Goal: Transaction & Acquisition: Purchase product/service

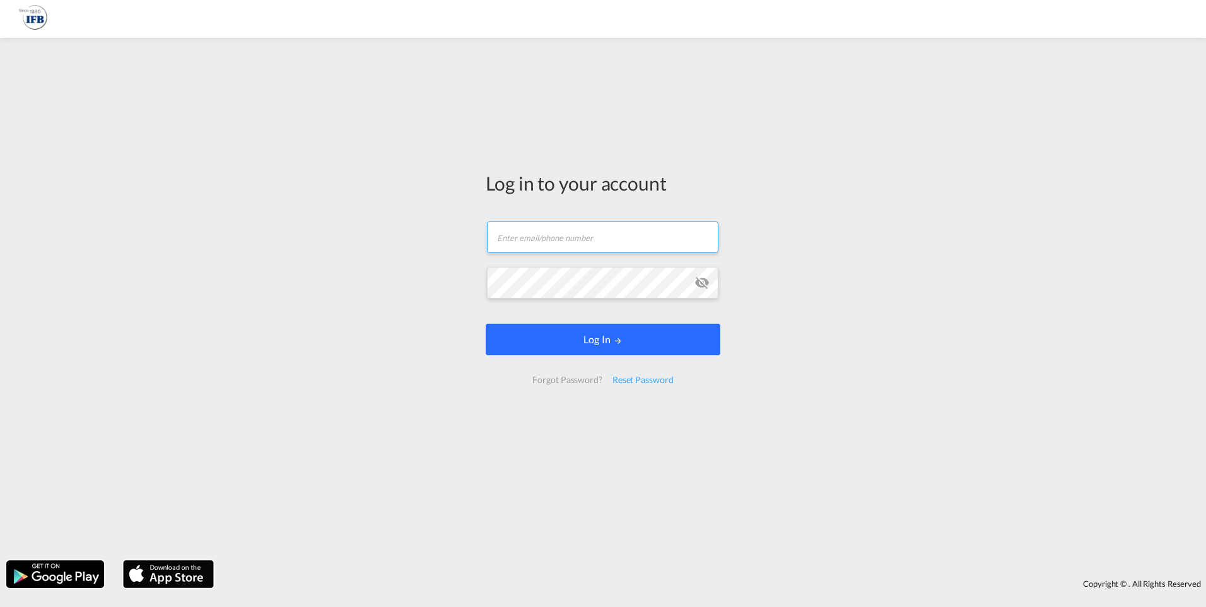
type input "[PERSON_NAME][EMAIL_ADDRESS][DOMAIN_NAME]"
click at [541, 346] on button "Log In" at bounding box center [603, 340] width 235 height 32
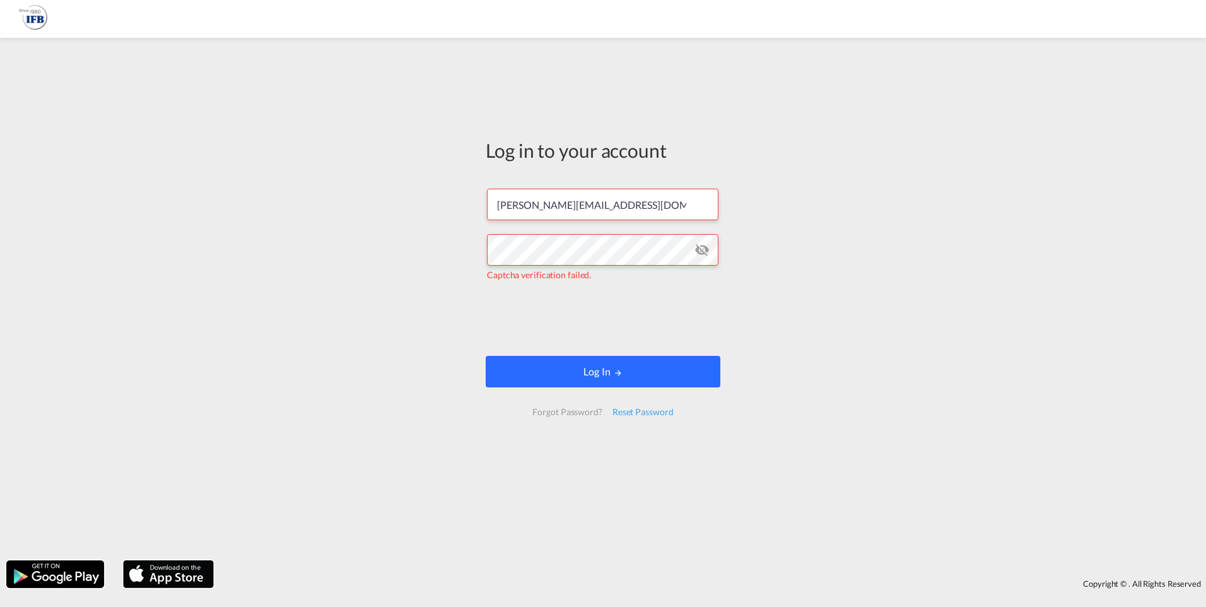
click at [549, 370] on button "Log In" at bounding box center [603, 372] width 235 height 32
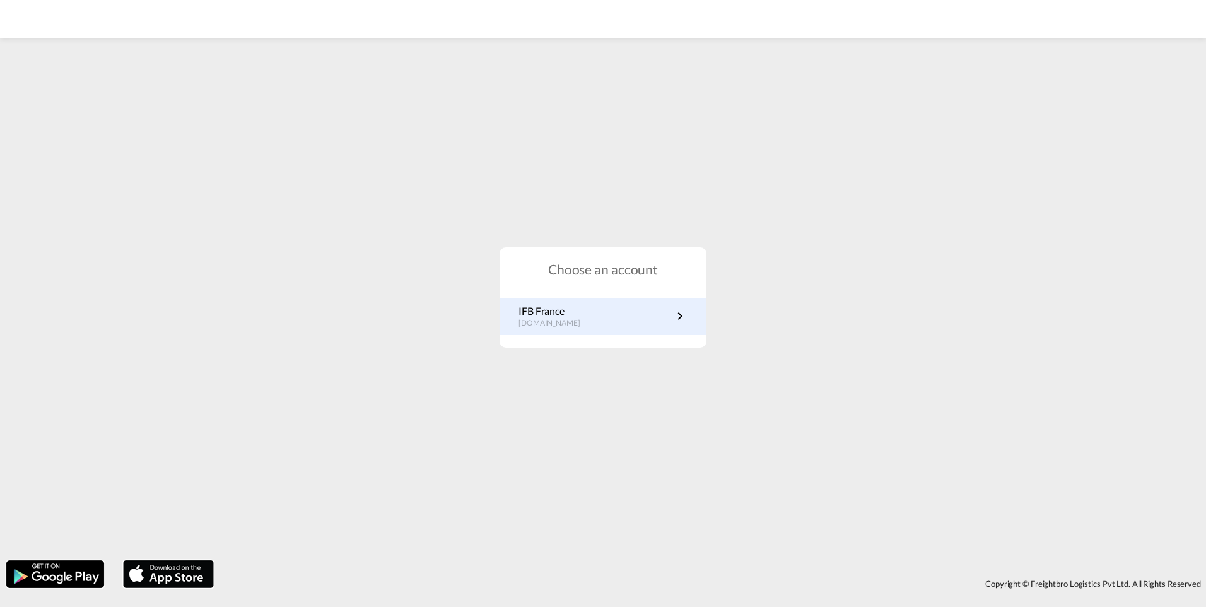
click at [565, 319] on p "[DOMAIN_NAME]" at bounding box center [556, 323] width 74 height 11
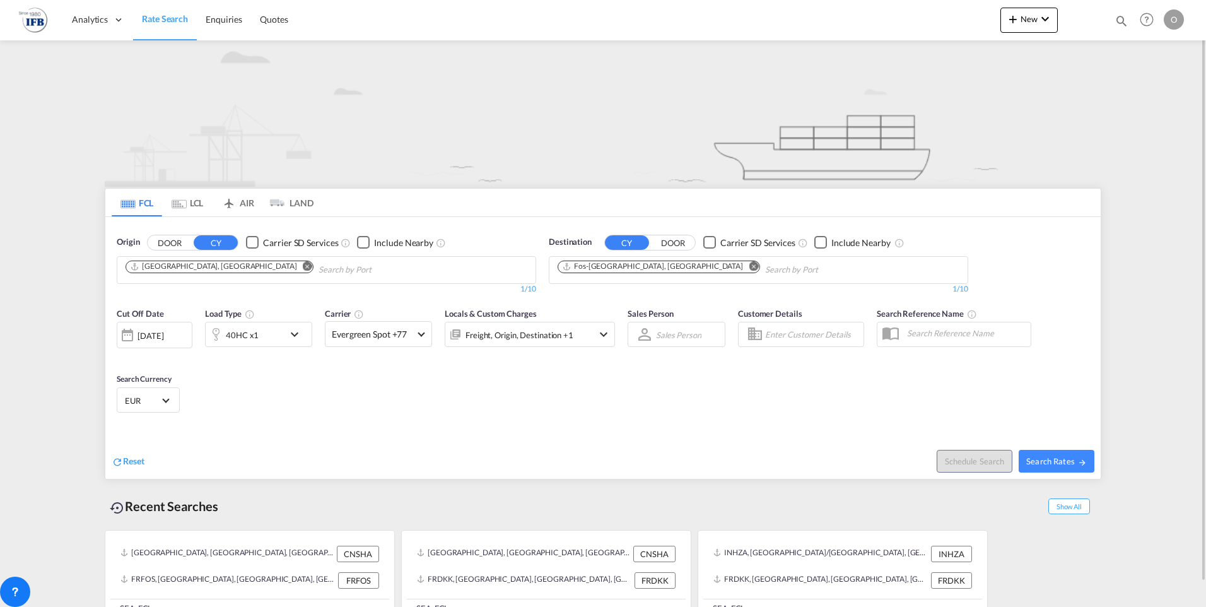
click at [303, 267] on md-icon "Remove" at bounding box center [307, 265] width 9 height 9
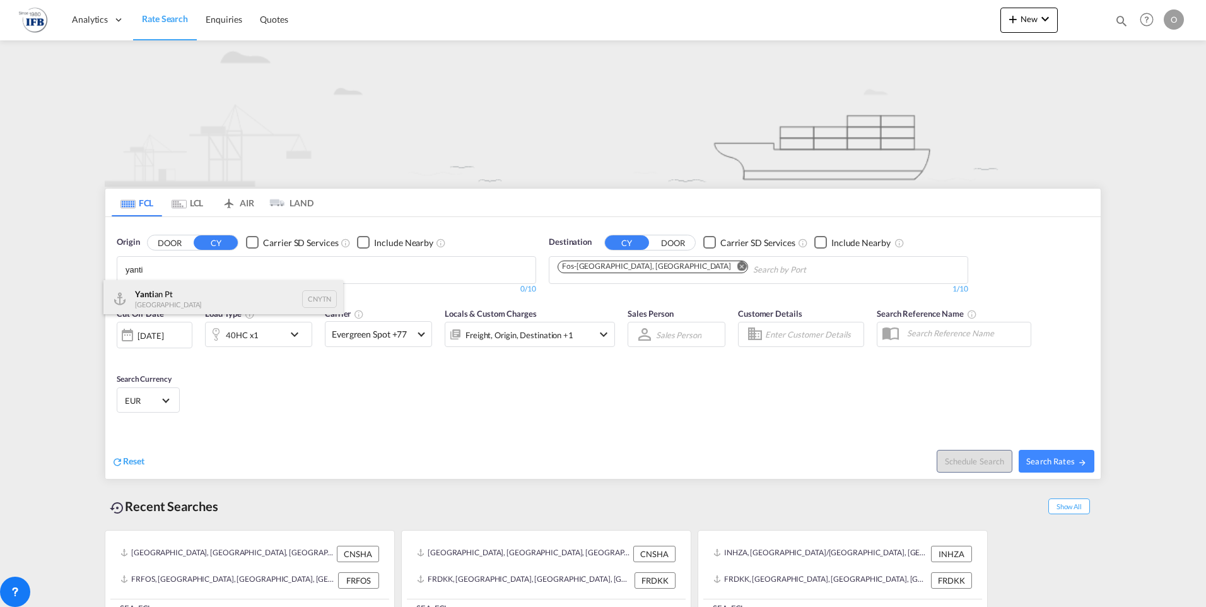
type input "yanti"
click at [177, 298] on div "Yanti an Pt China CNYTN" at bounding box center [223, 299] width 240 height 38
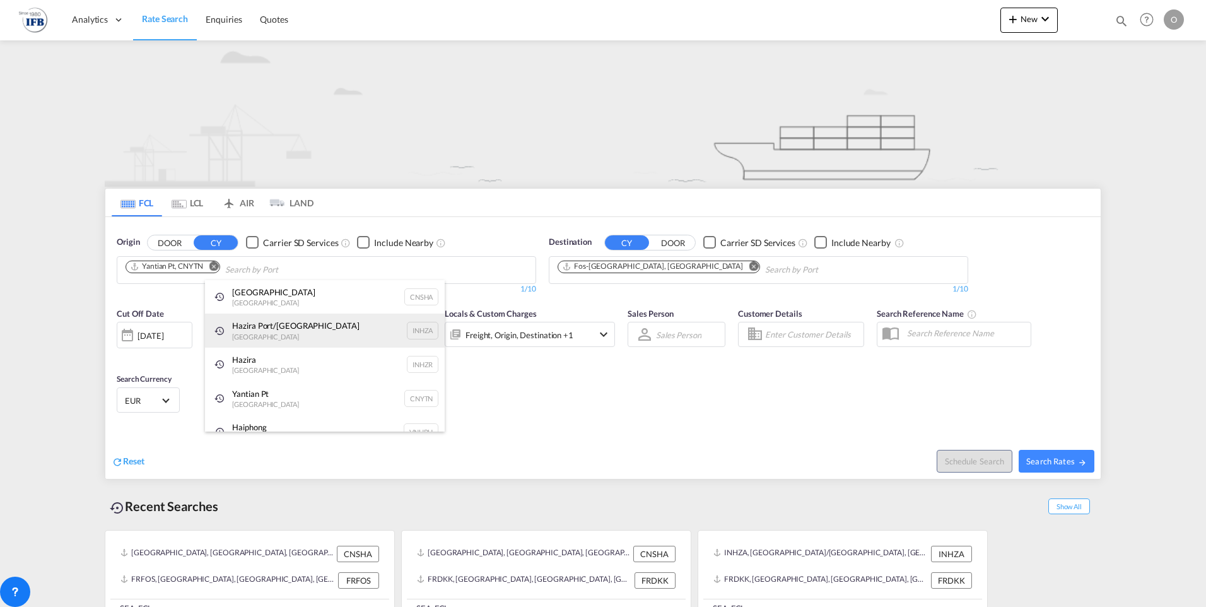
click at [242, 338] on div "Hazira Port/Surat India INHZA" at bounding box center [325, 331] width 240 height 34
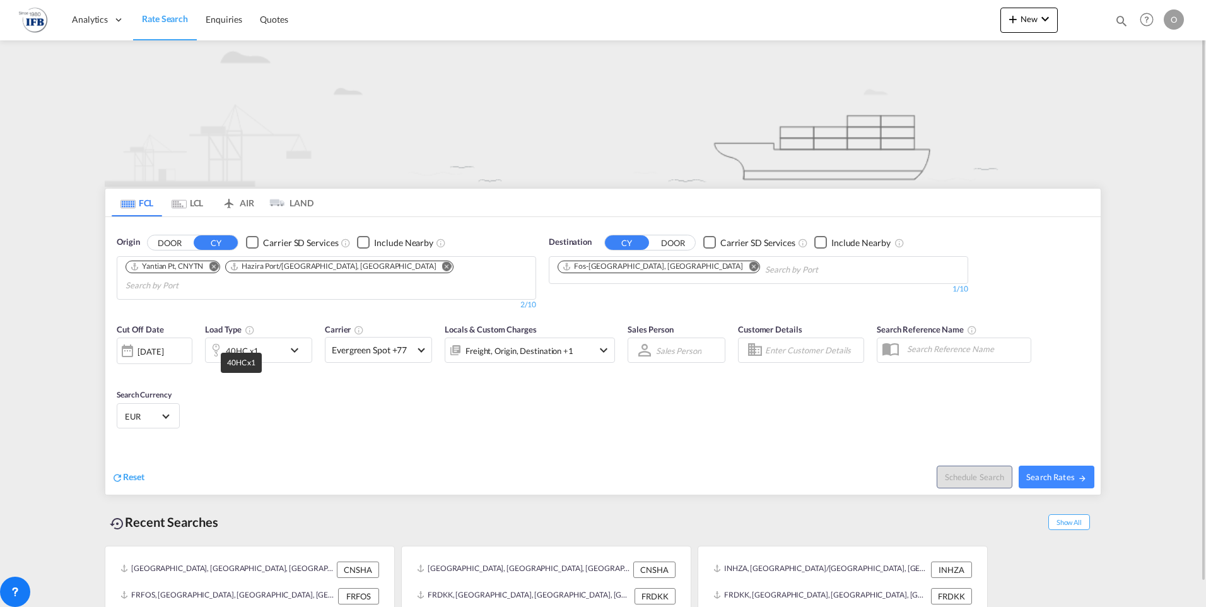
click at [254, 342] on div "40HC x1" at bounding box center [242, 351] width 33 height 18
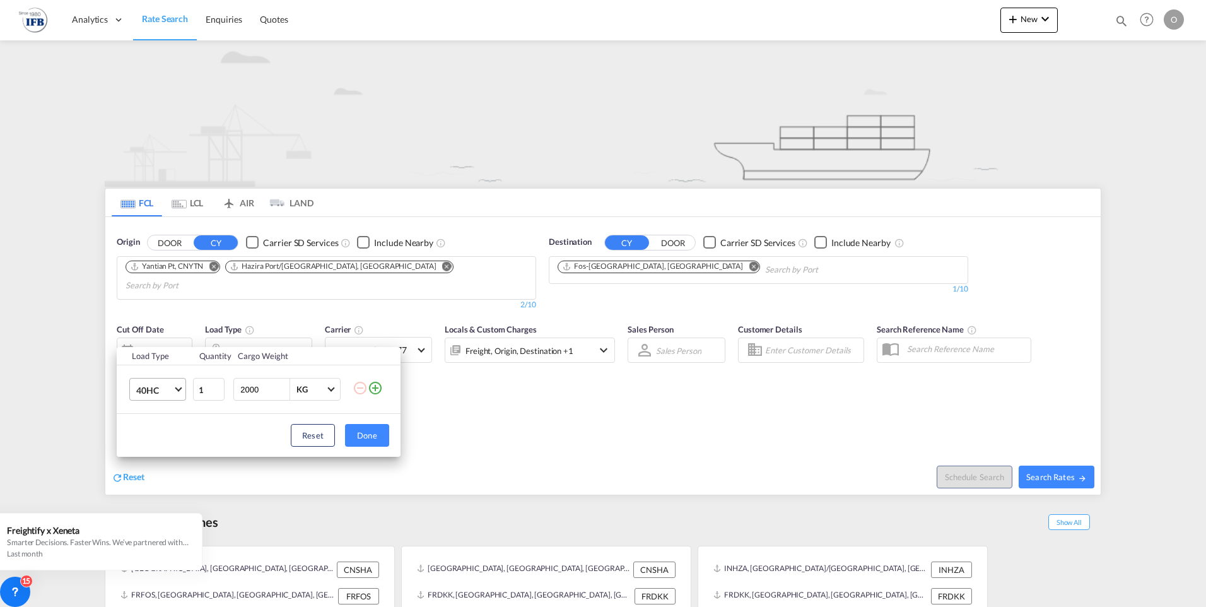
click at [143, 393] on span "40HC" at bounding box center [154, 390] width 37 height 13
click at [148, 425] on div "45HC" at bounding box center [147, 420] width 23 height 13
click at [356, 432] on button "Done" at bounding box center [367, 435] width 44 height 23
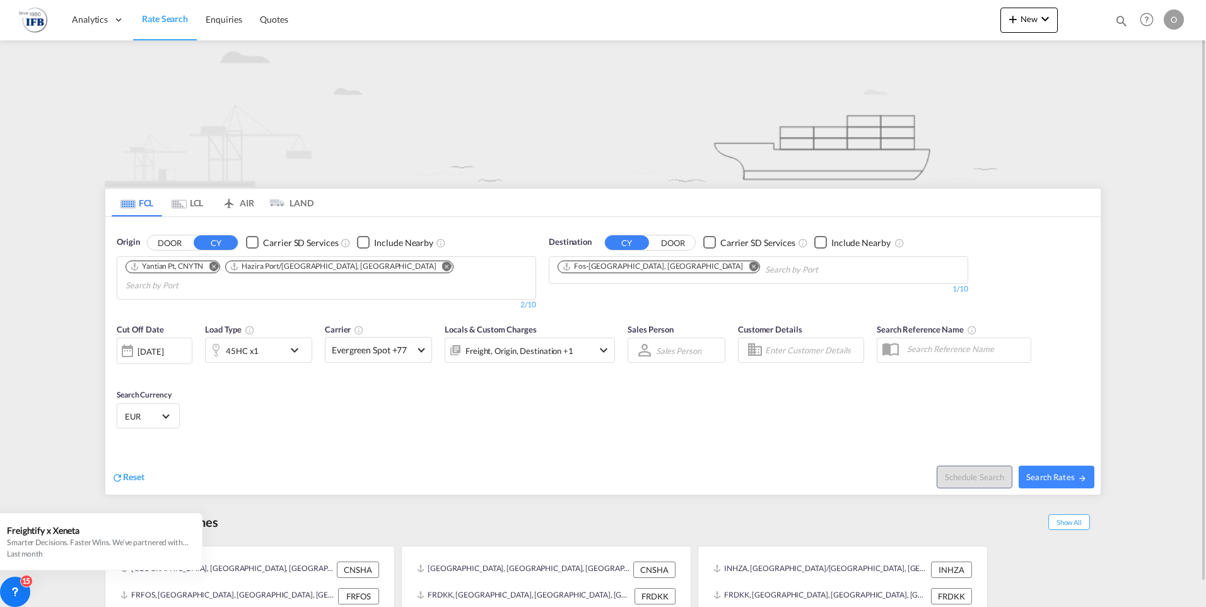
click at [434, 262] on button "Remove" at bounding box center [443, 267] width 19 height 13
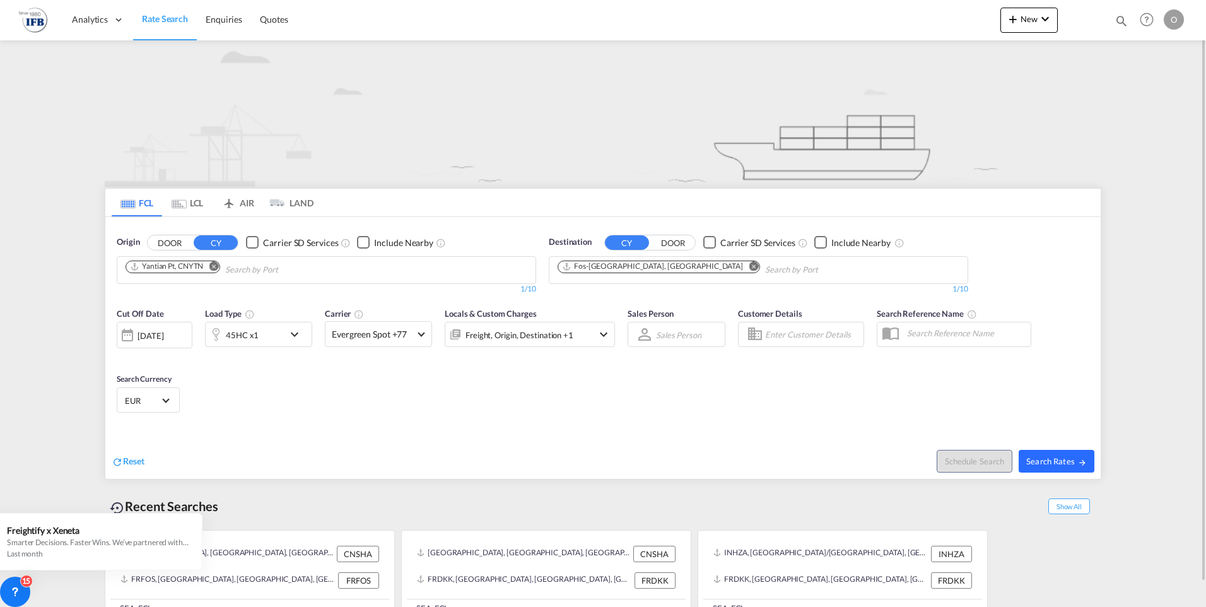
click at [1061, 463] on span "Search Rates" at bounding box center [1057, 461] width 61 height 10
type input "CNYTN to FRFOS / 26 Aug 2025"
